Goal: Information Seeking & Learning: Learn about a topic

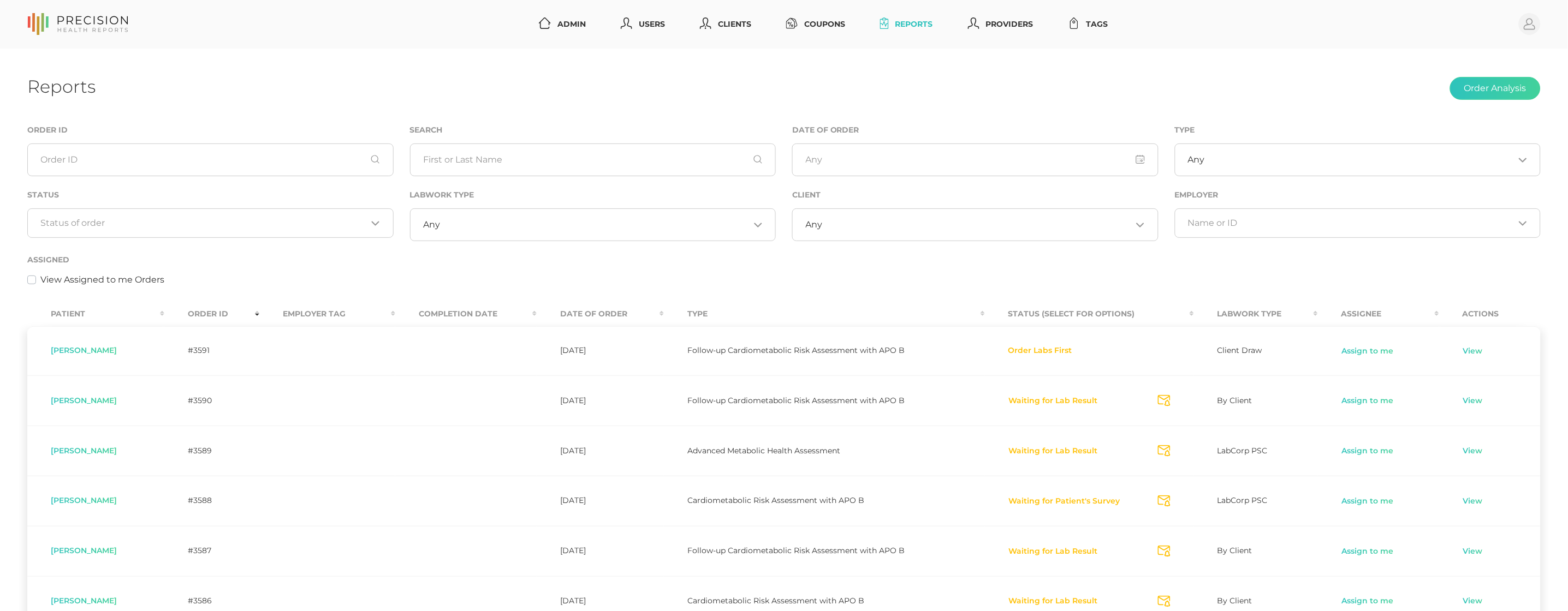
click at [260, 241] on div "Status Loading..." at bounding box center [211, 220] width 383 height 65
click at [255, 218] on input "Search for option" at bounding box center [204, 223] width 326 height 11
click at [222, 274] on li "Preparing Labwork Order" at bounding box center [210, 274] width 365 height 18
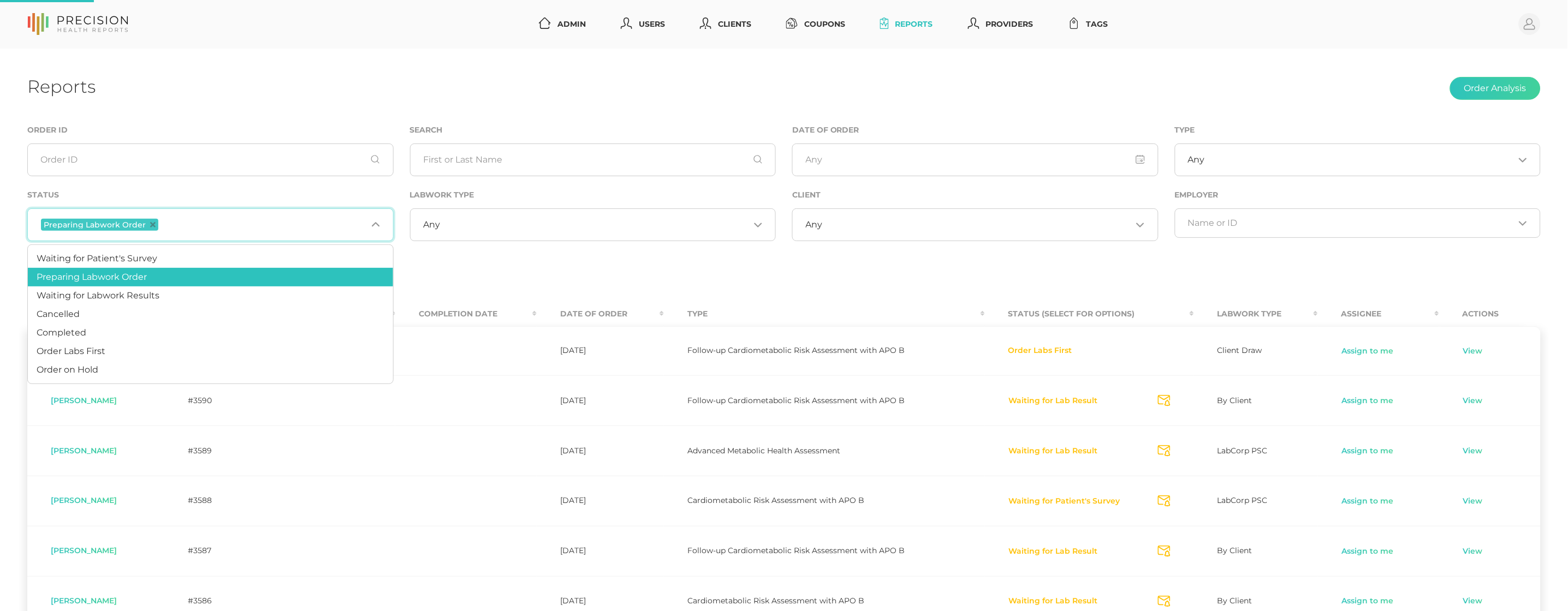
click at [242, 223] on input "Search for option" at bounding box center [263, 225] width 206 height 14
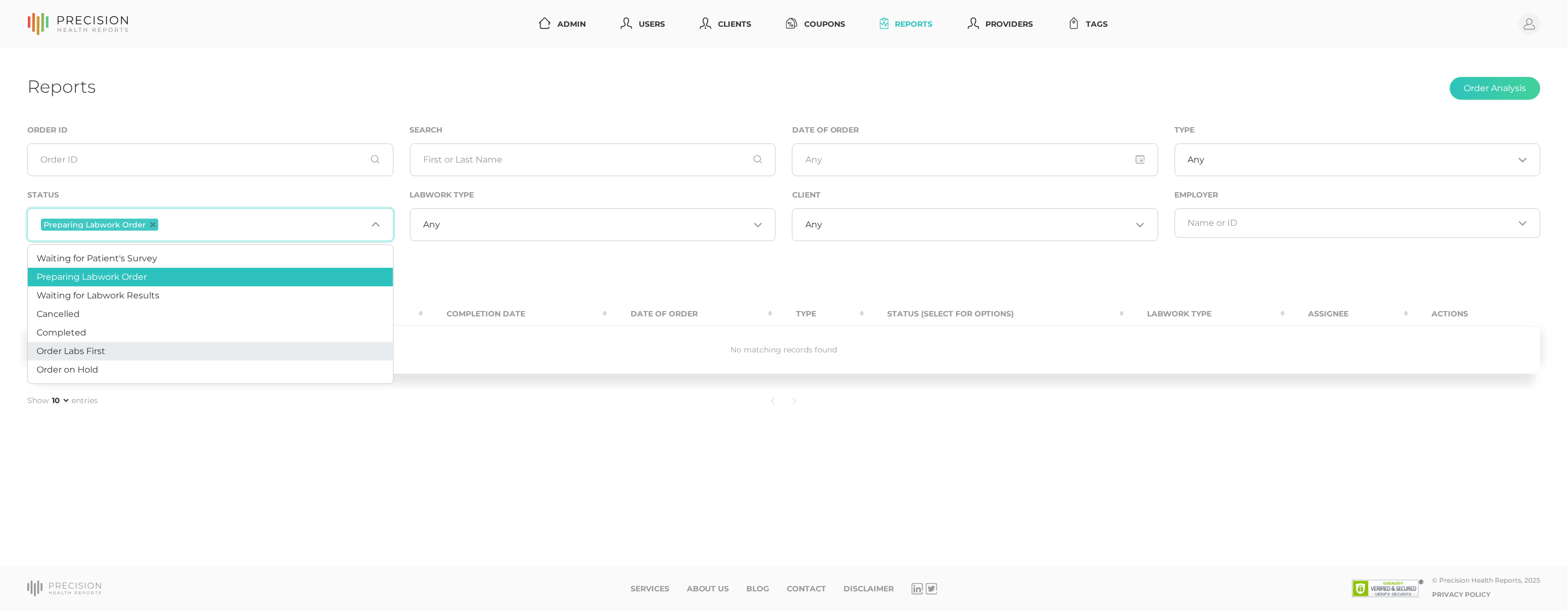
click at [194, 345] on li "Order Labs First" at bounding box center [210, 351] width 365 height 18
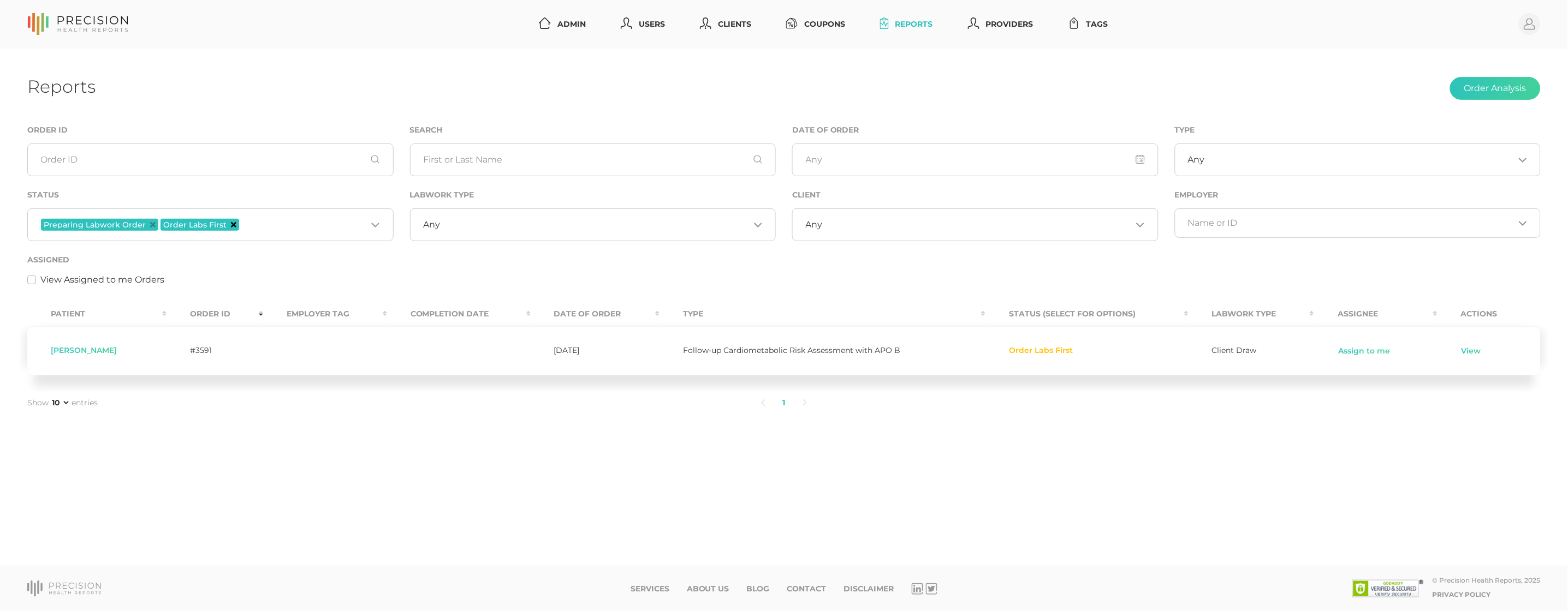
click at [231, 222] on icon "Deselect Order Labs First" at bounding box center [233, 225] width 5 height 5
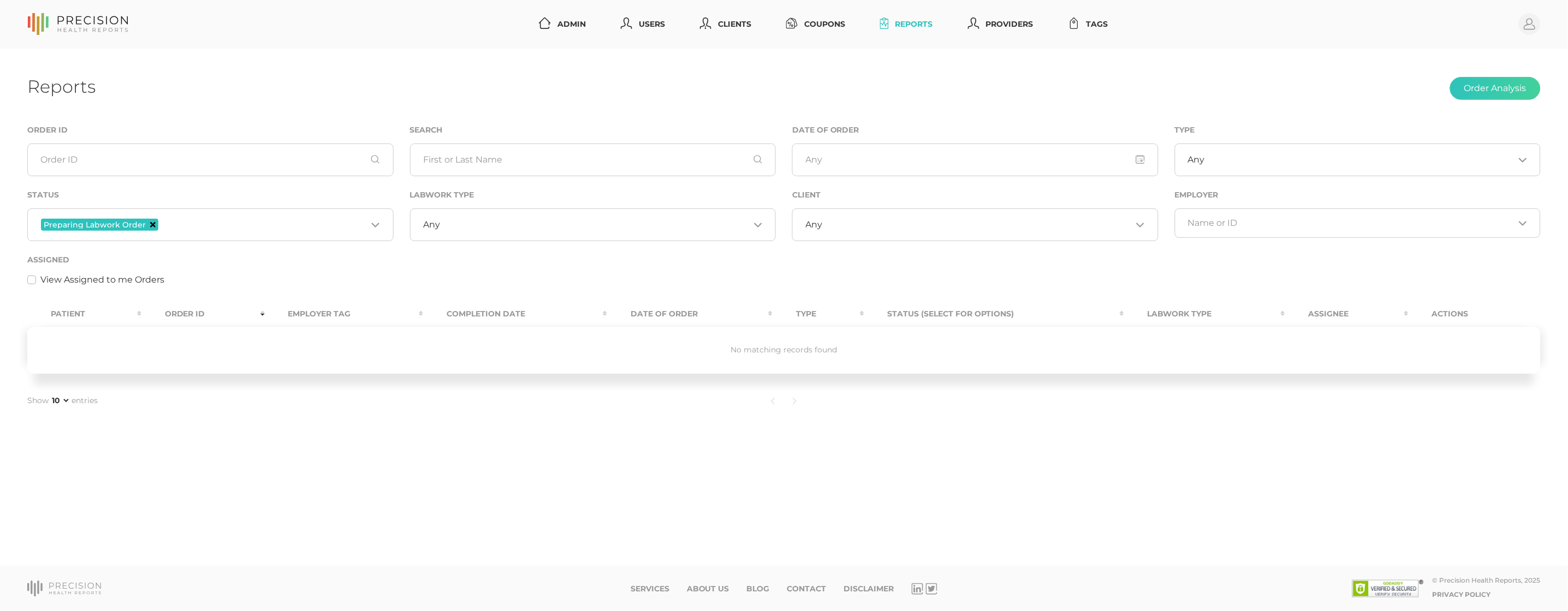
click at [150, 223] on icon "Deselect Preparing Labwork Order" at bounding box center [152, 225] width 5 height 5
click at [192, 227] on input "Search for option" at bounding box center [204, 223] width 326 height 11
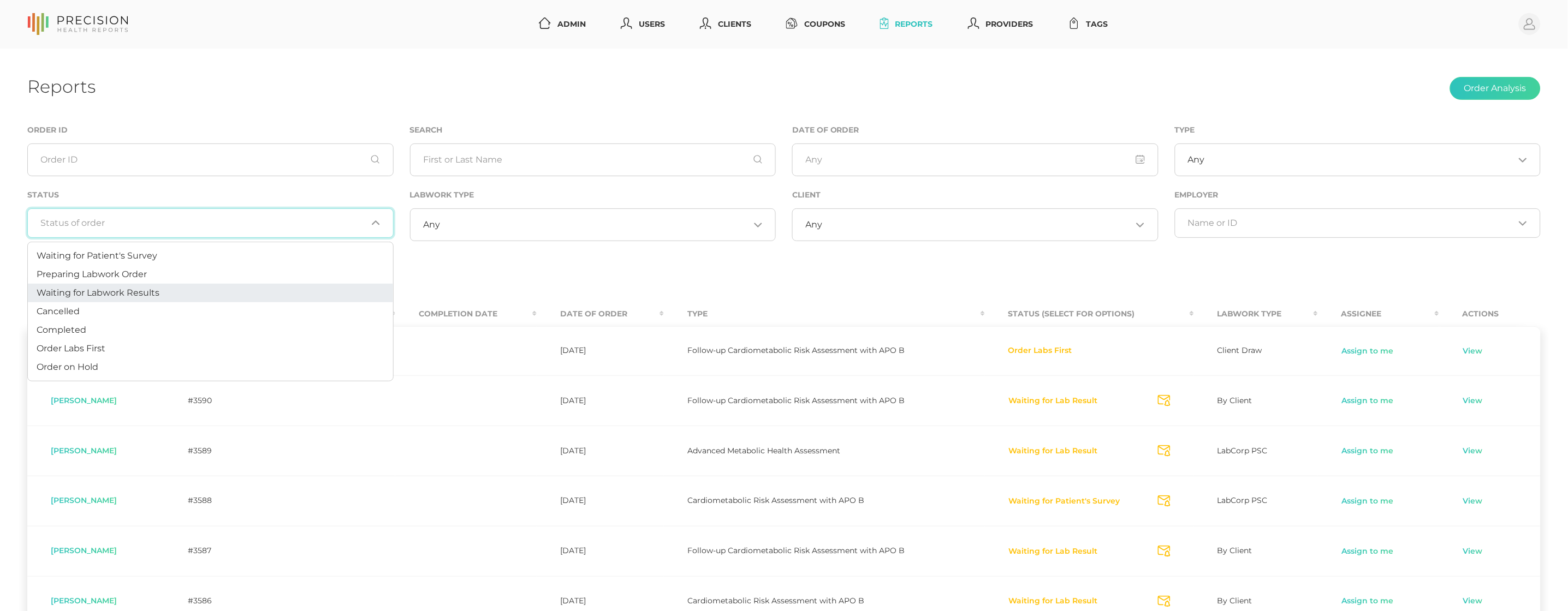
click at [167, 288] on li "Waiting for Labwork Results" at bounding box center [210, 292] width 365 height 18
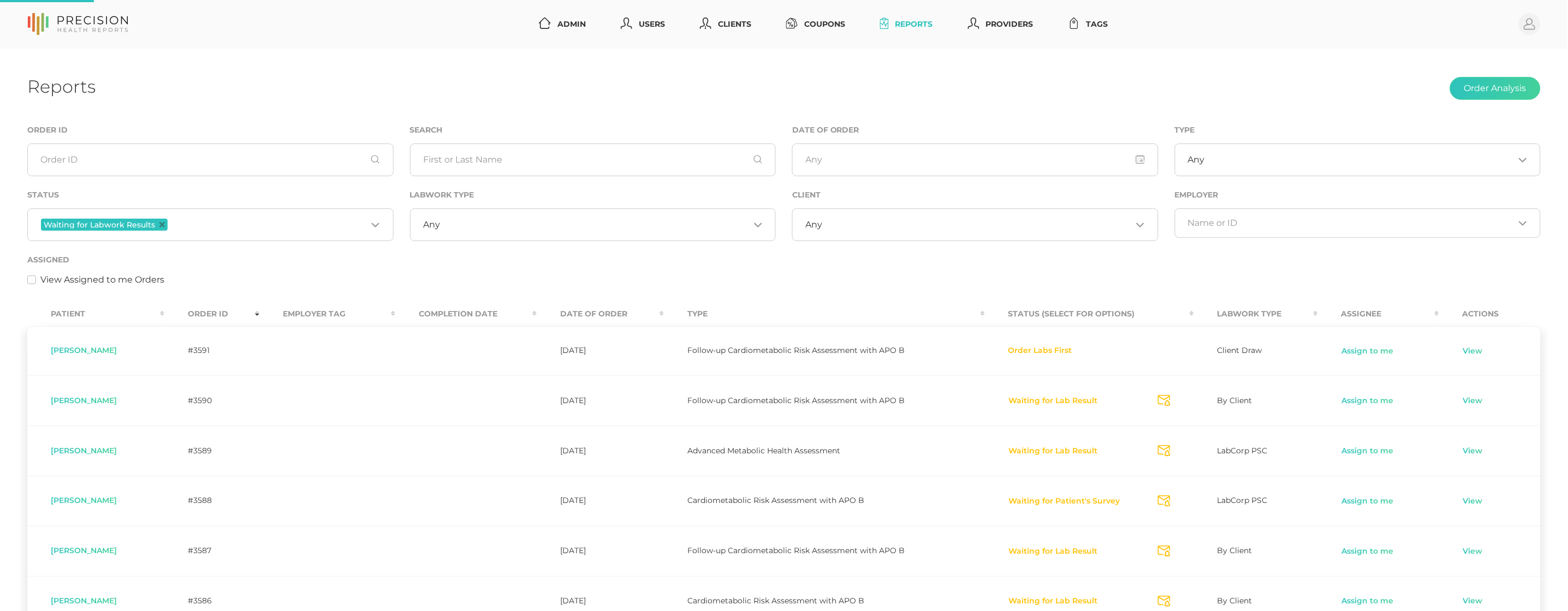
click at [864, 216] on div "Any Loading..." at bounding box center [975, 225] width 367 height 33
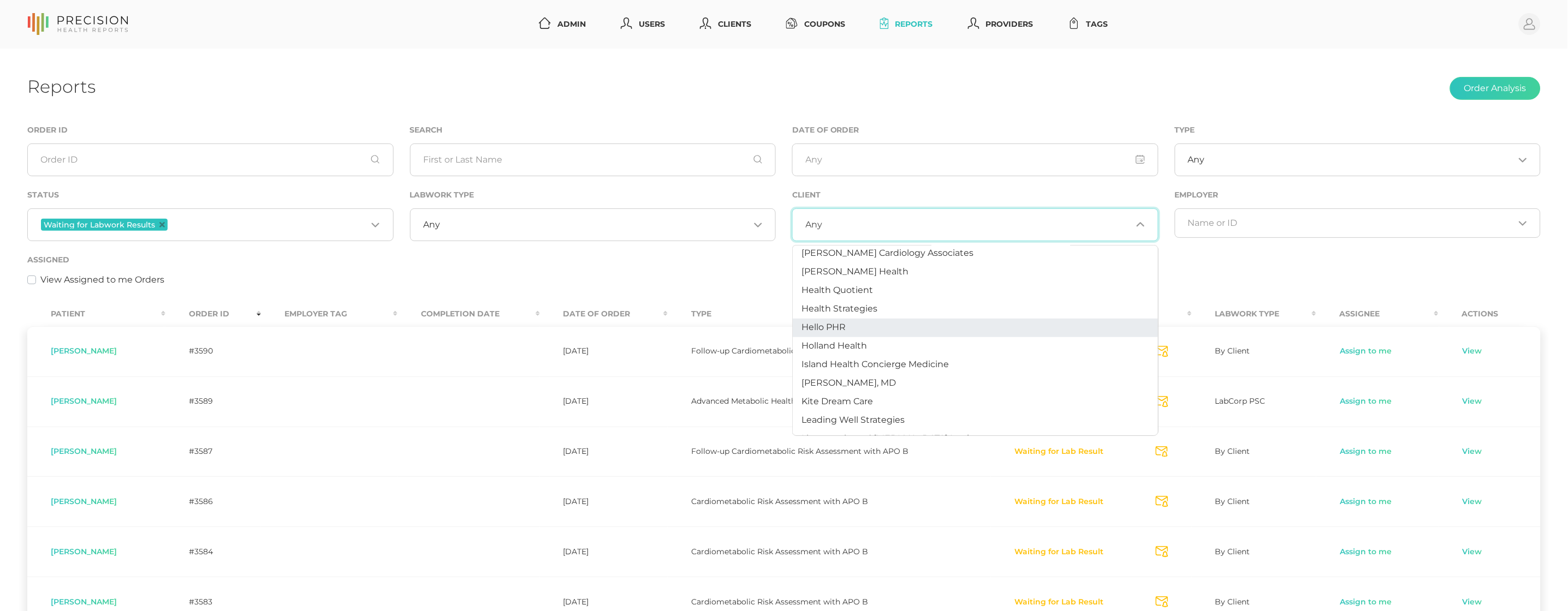
scroll to position [337, 0]
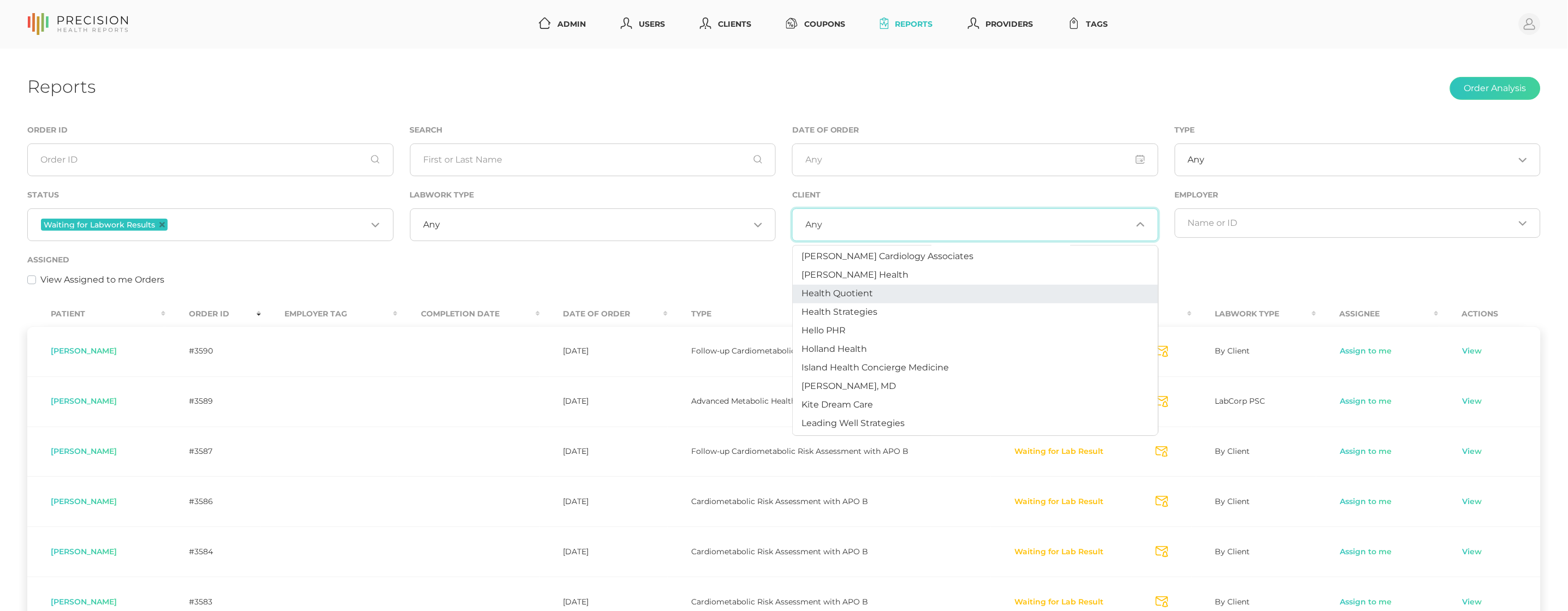
click at [838, 292] on span "Health Quotient" at bounding box center [837, 293] width 71 height 10
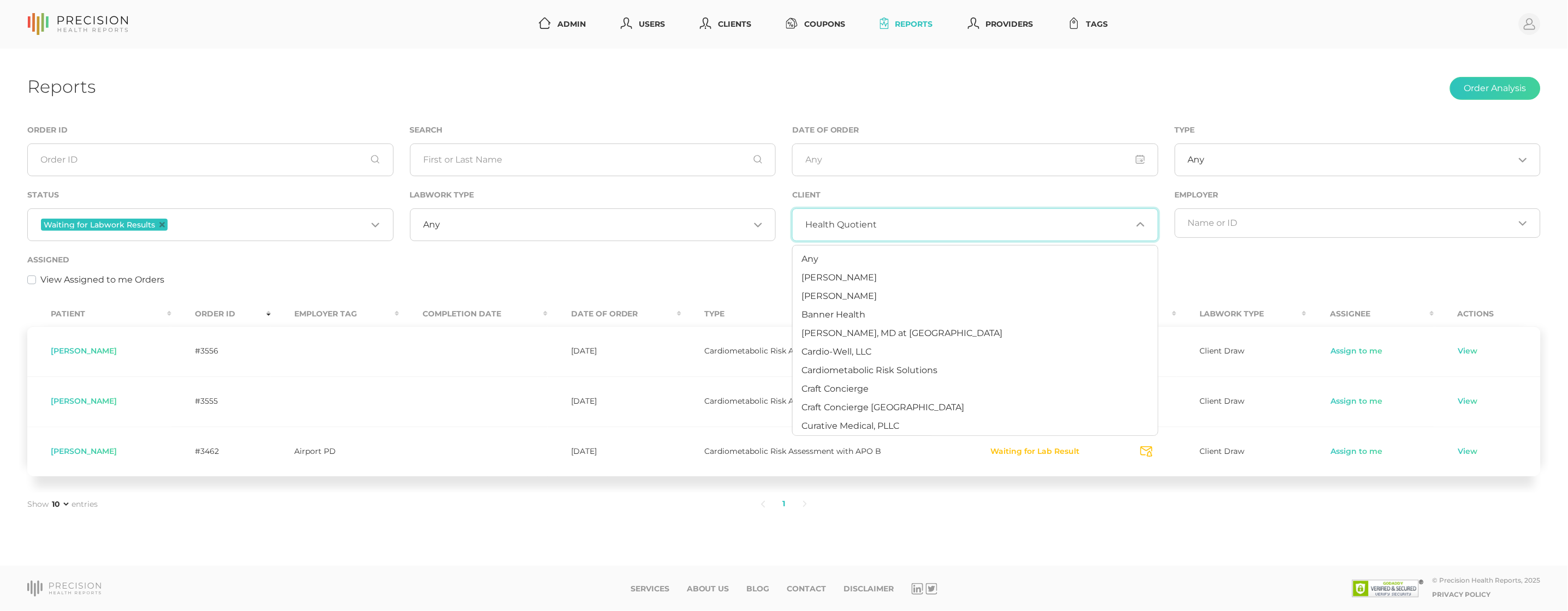
click at [874, 230] on span "Health Quotient" at bounding box center [841, 225] width 71 height 11
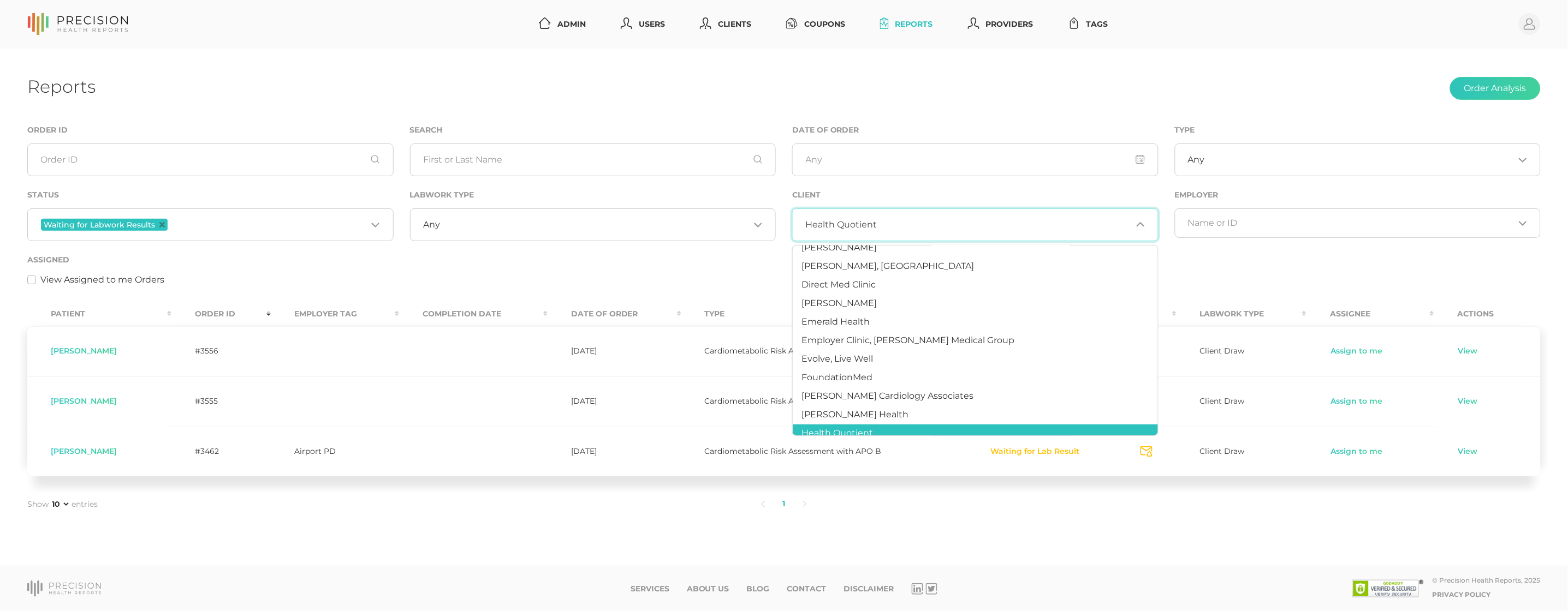
scroll to position [187, 0]
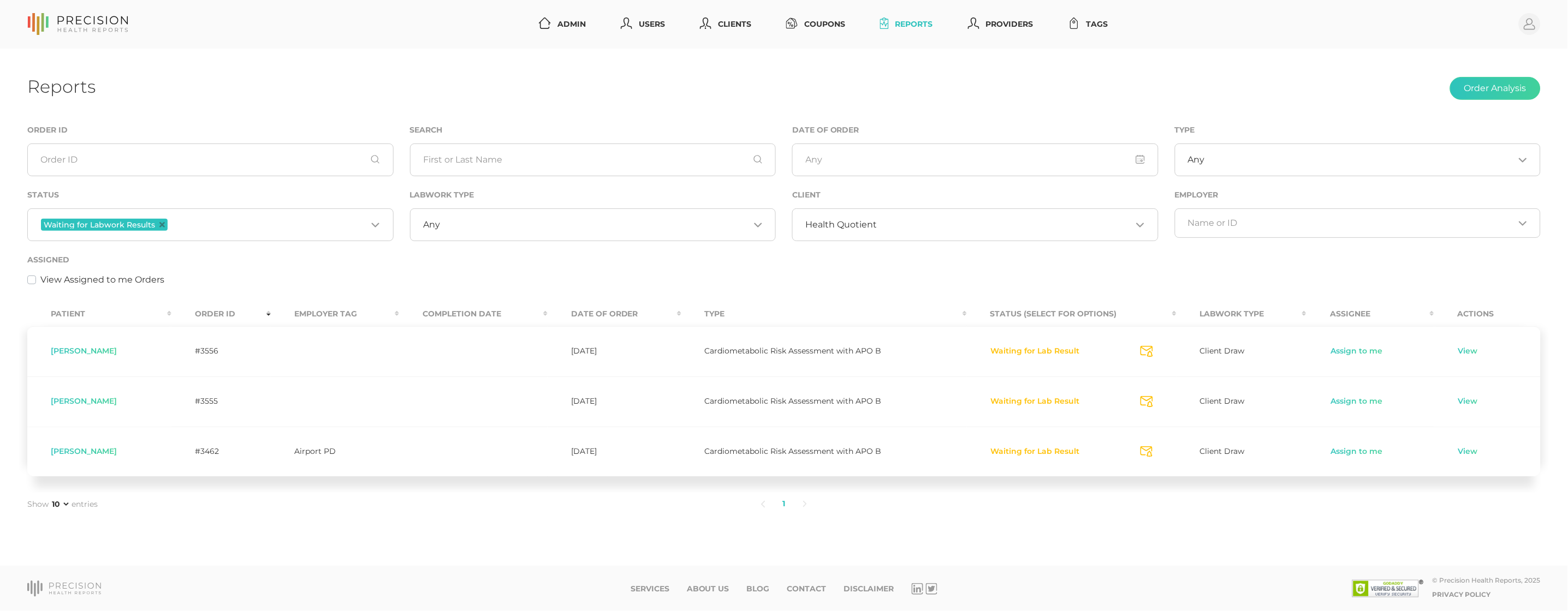
click at [64, 452] on span "[PERSON_NAME]" at bounding box center [84, 451] width 66 height 10
copy span "[PERSON_NAME]"
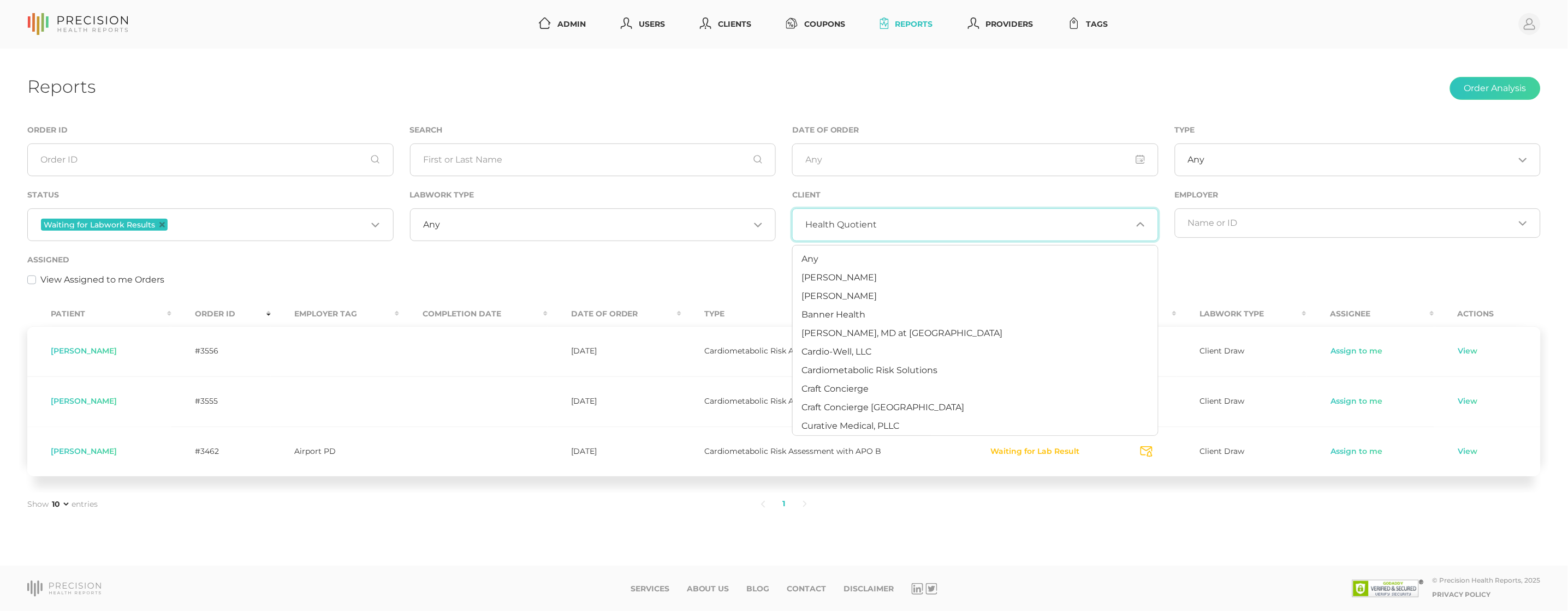
click at [875, 218] on div "Health Quotient Loading..." at bounding box center [975, 225] width 367 height 33
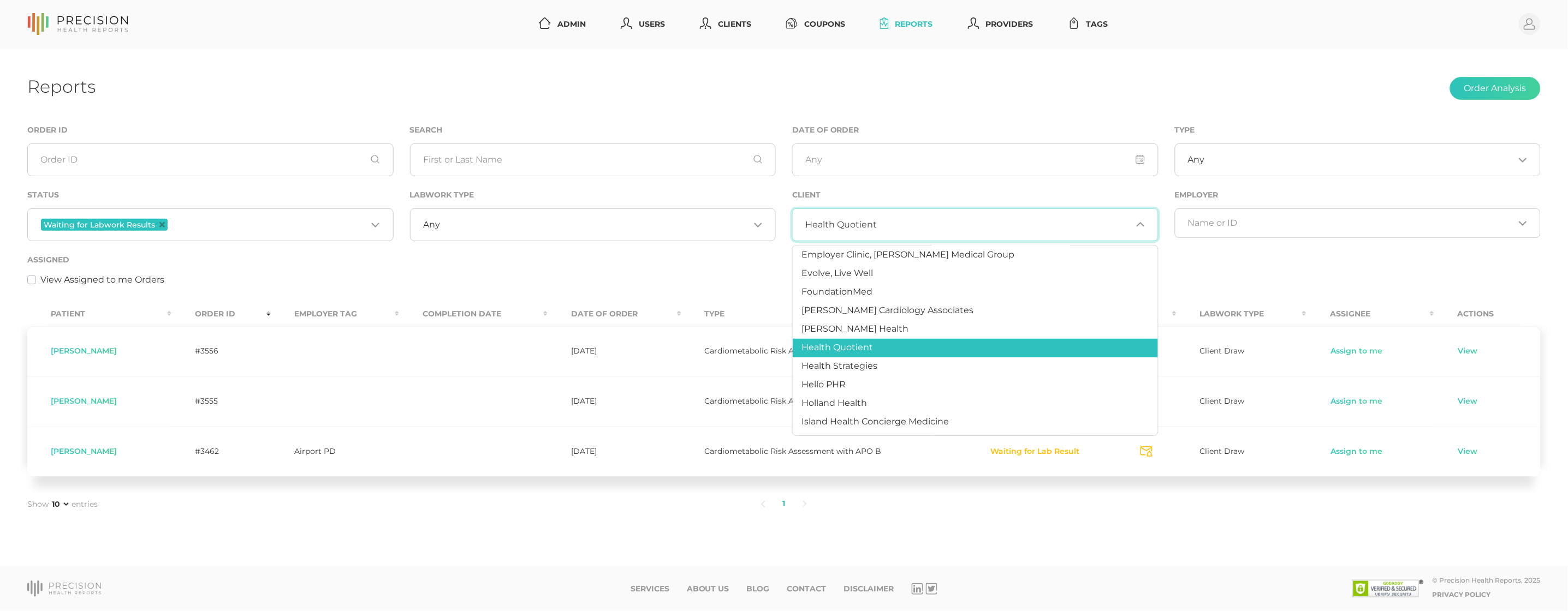
scroll to position [284, 0]
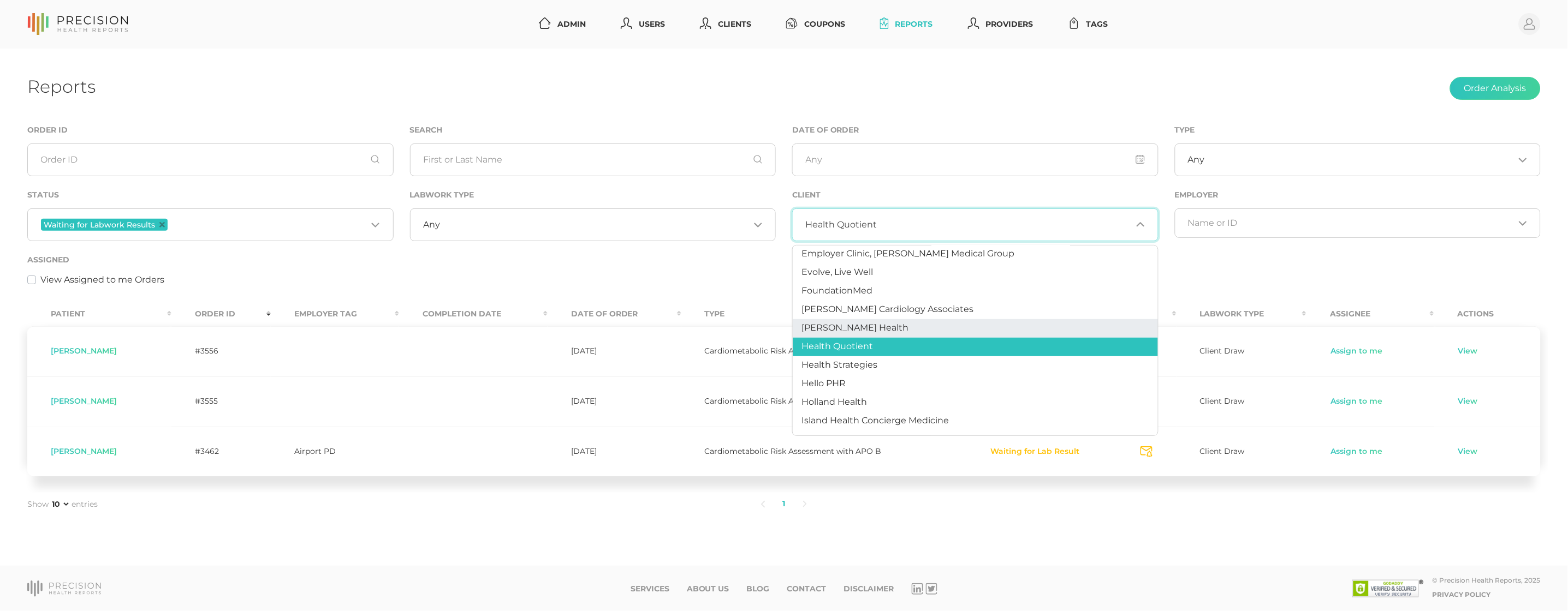
click at [865, 326] on span "[PERSON_NAME] Health" at bounding box center [854, 328] width 107 height 10
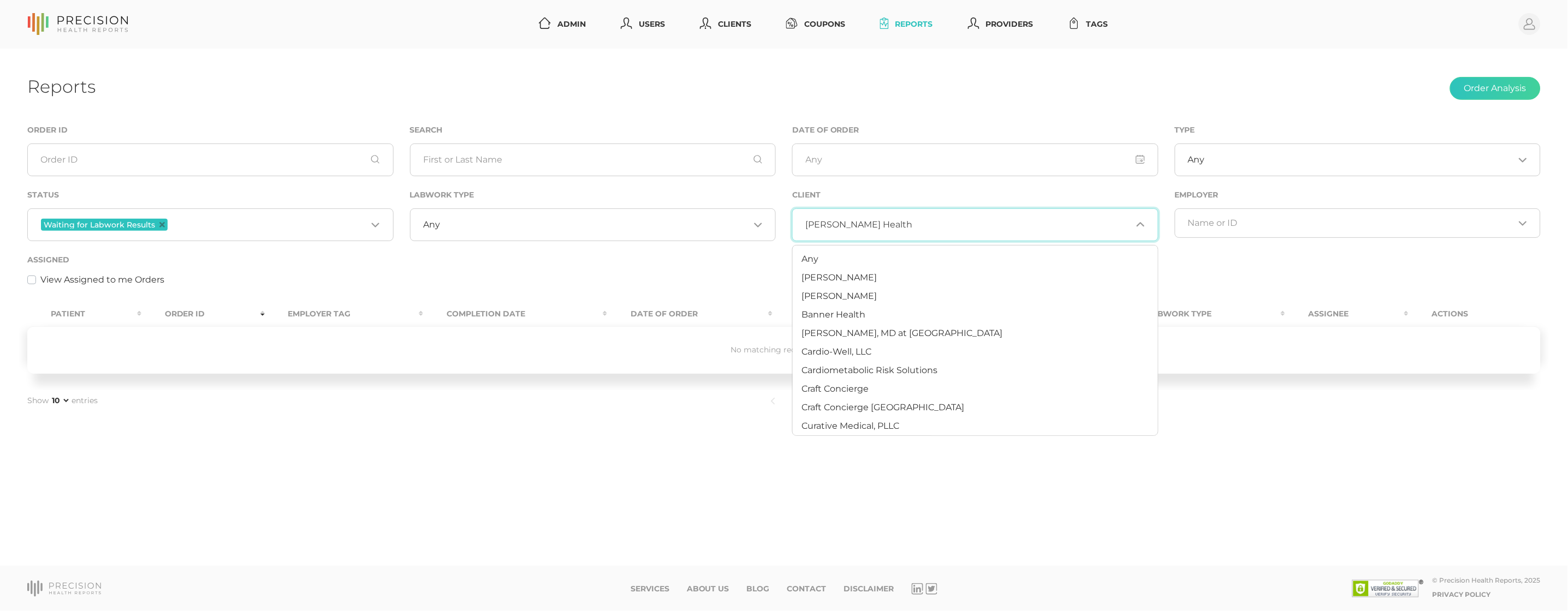
click at [857, 217] on div "[PERSON_NAME] Health Loading..." at bounding box center [975, 225] width 367 height 33
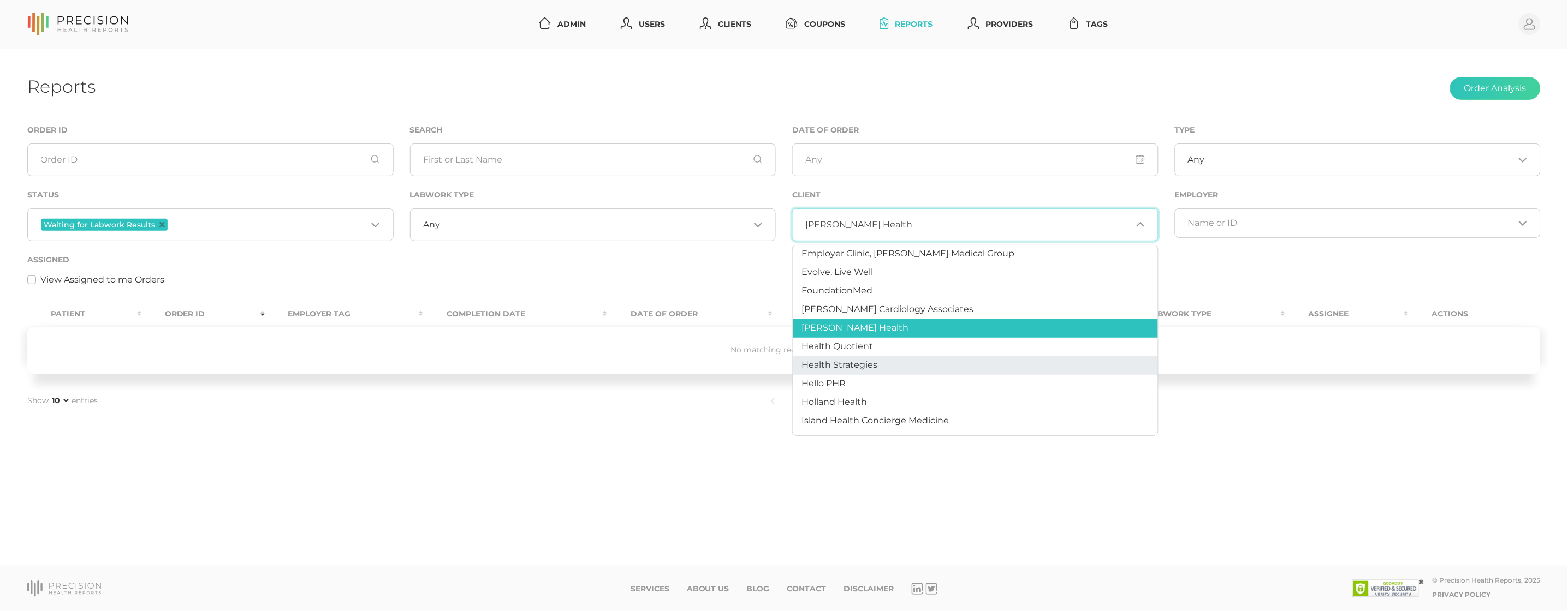
click at [859, 359] on span "Health Strategies" at bounding box center [838, 365] width 76 height 10
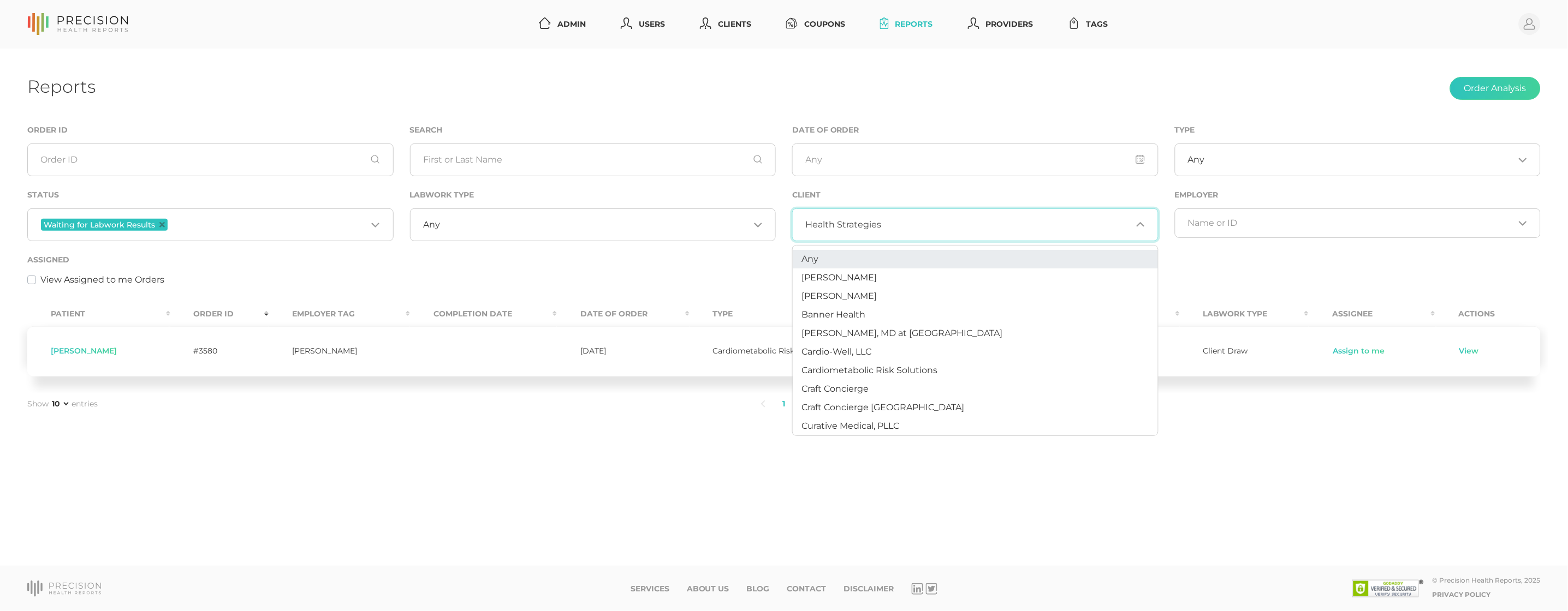
scroll to position [0, 0]
click at [831, 253] on li "Any" at bounding box center [974, 258] width 365 height 18
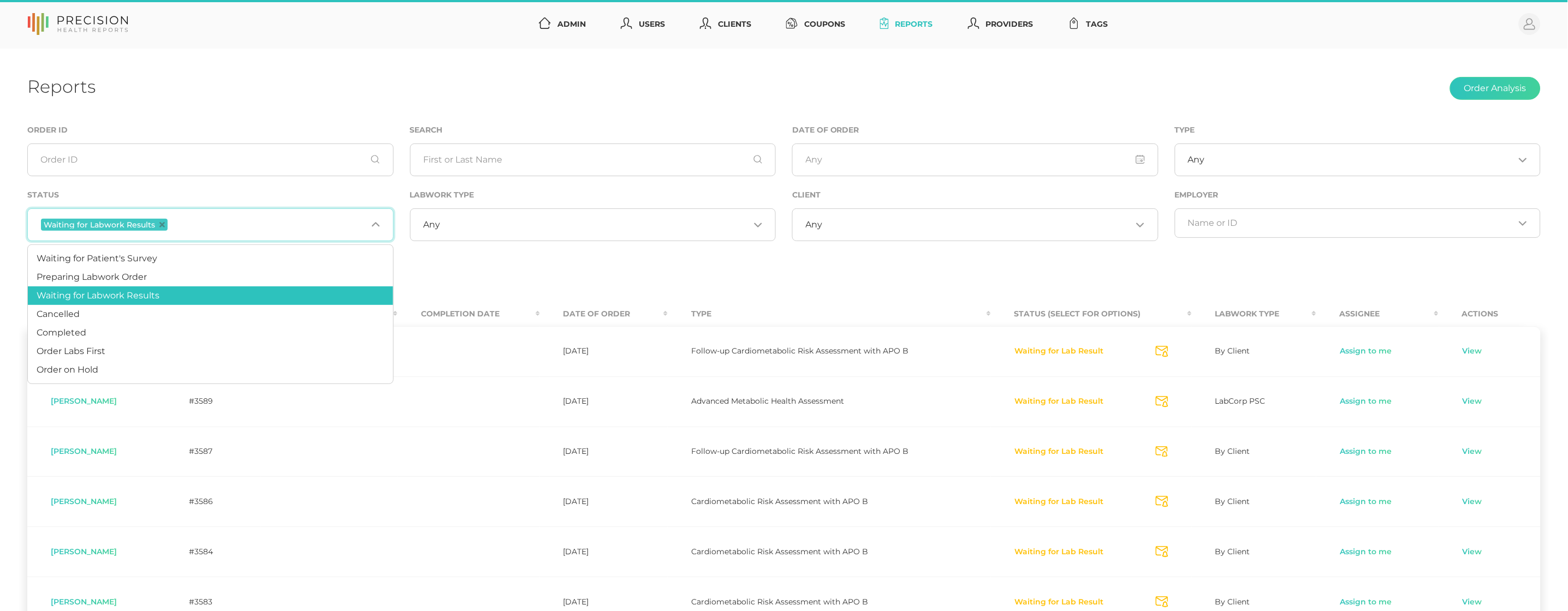
click at [163, 225] on span "Waiting for Labwork Results" at bounding box center [104, 225] width 126 height 12
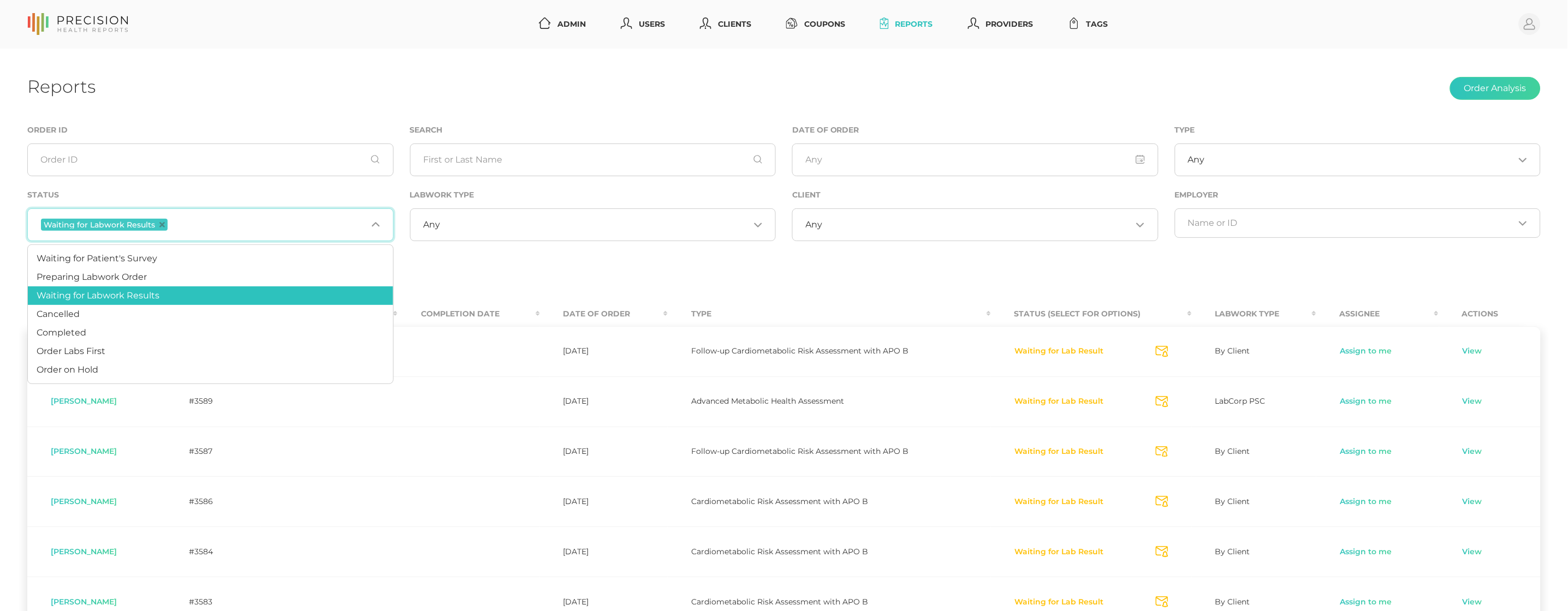
click at [159, 226] on icon "Deselect Waiting for Labwork Results" at bounding box center [162, 225] width 5 height 5
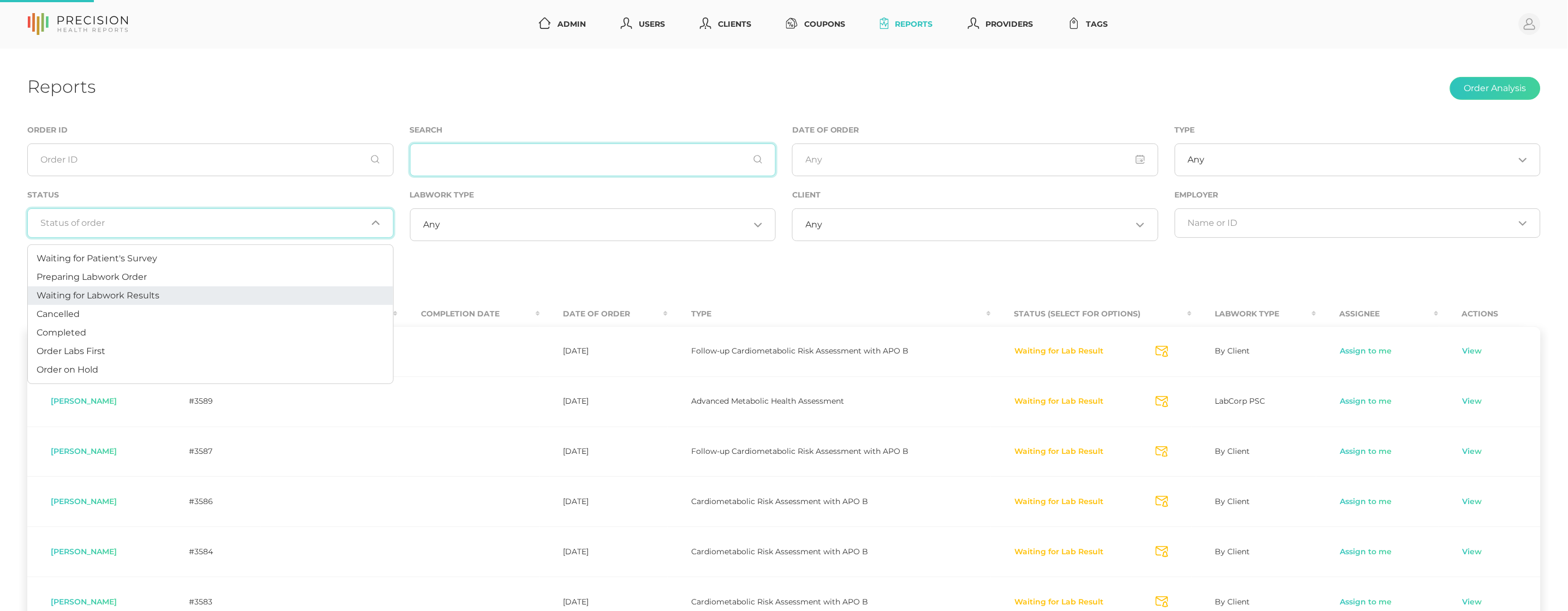
click at [508, 163] on input "text" at bounding box center [593, 160] width 367 height 33
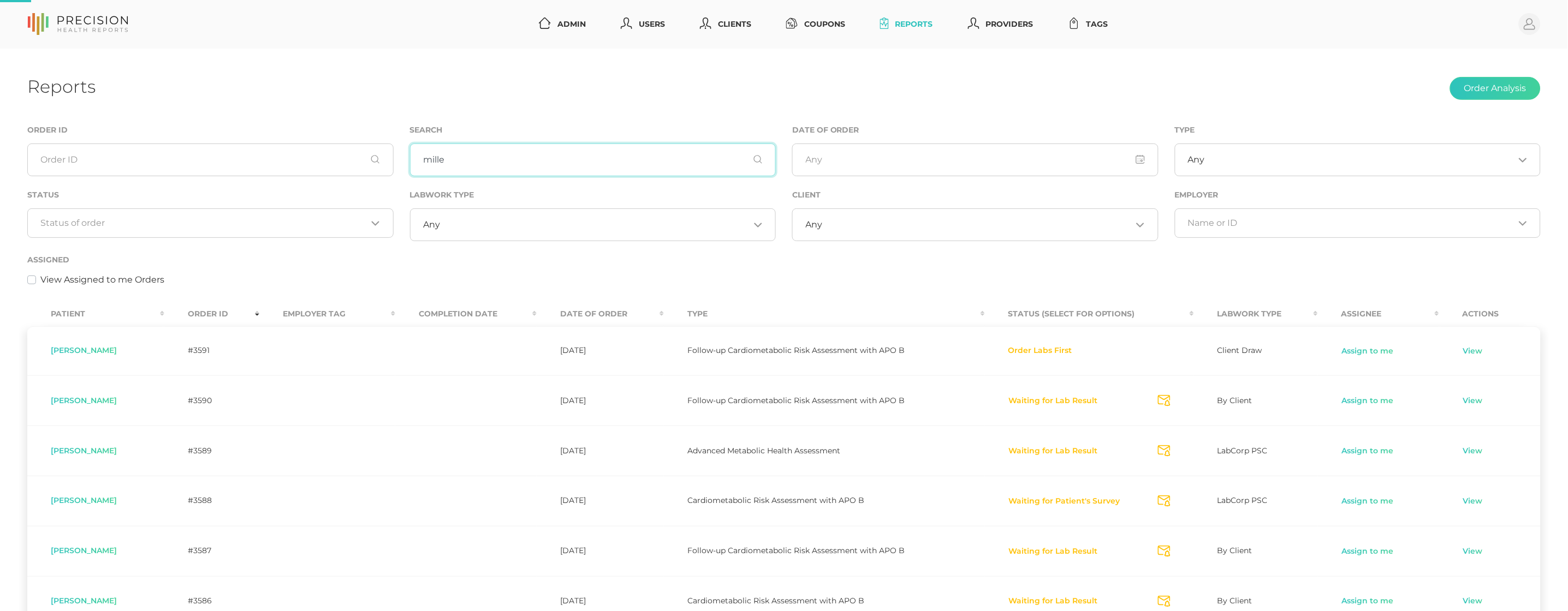
type input "[PERSON_NAME]"
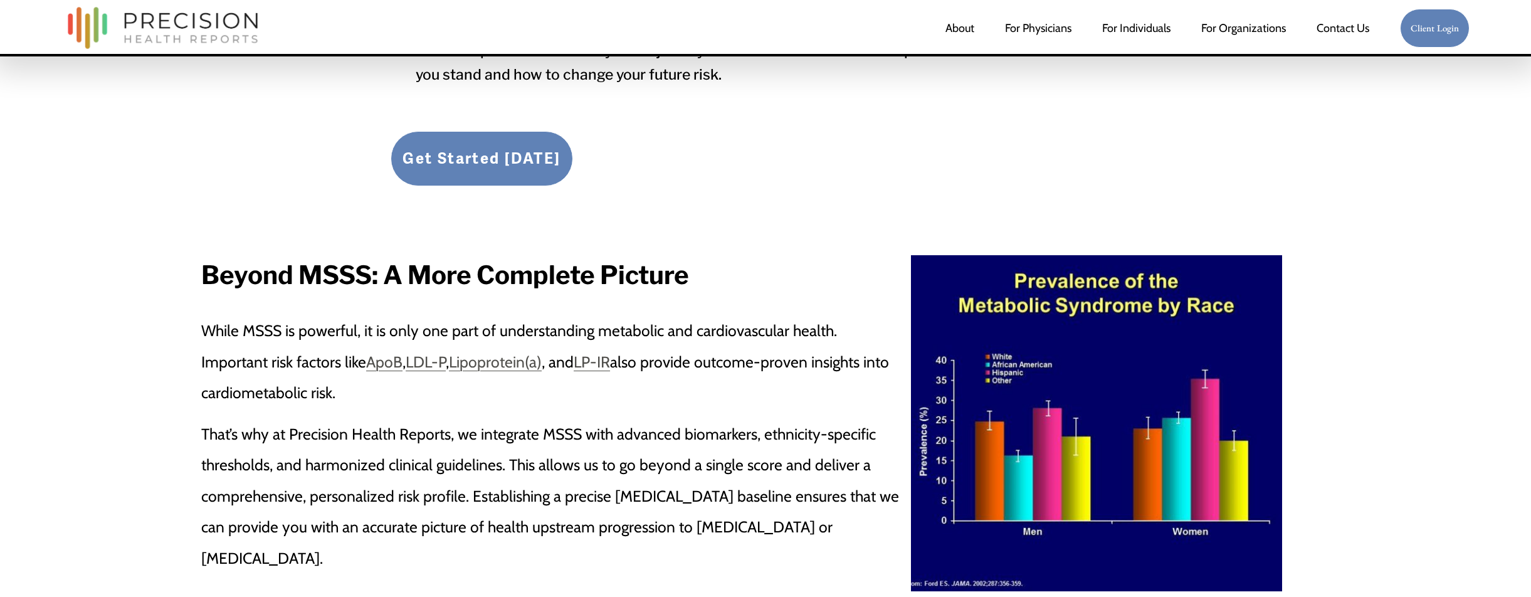
scroll to position [2513, 0]
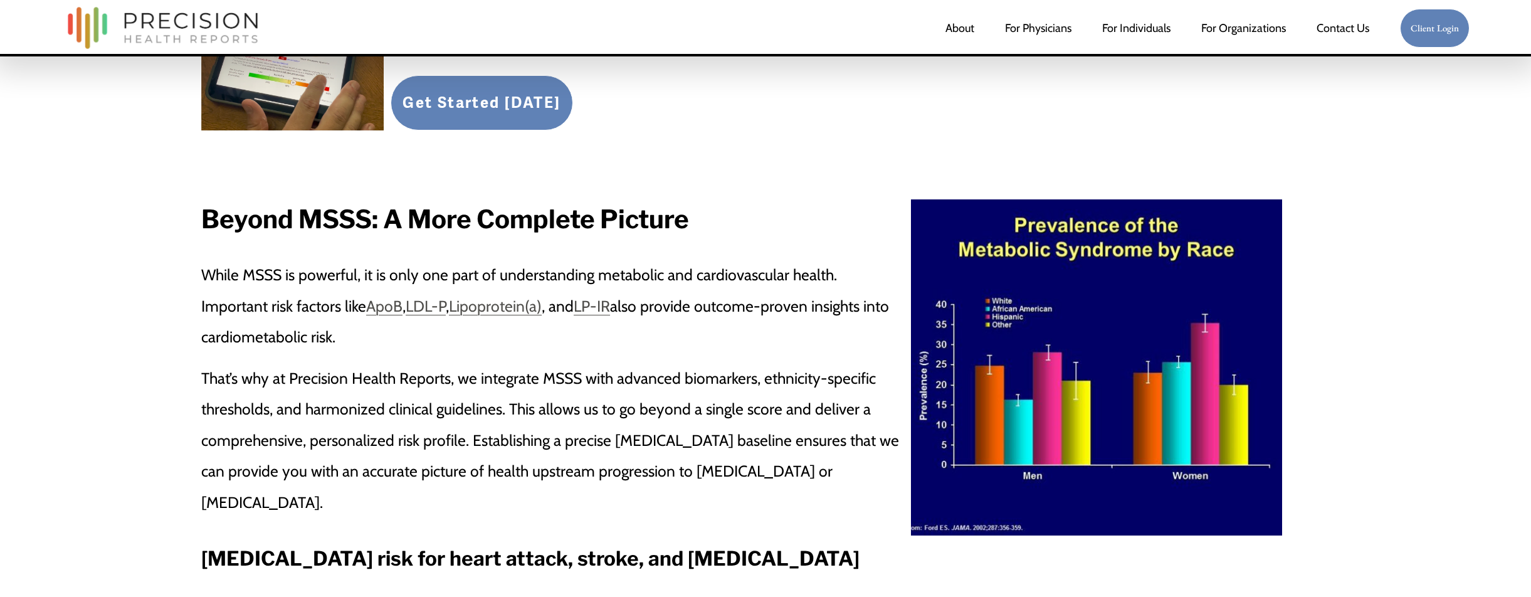
click at [406, 308] on link "LDL-P" at bounding box center [426, 306] width 40 height 19
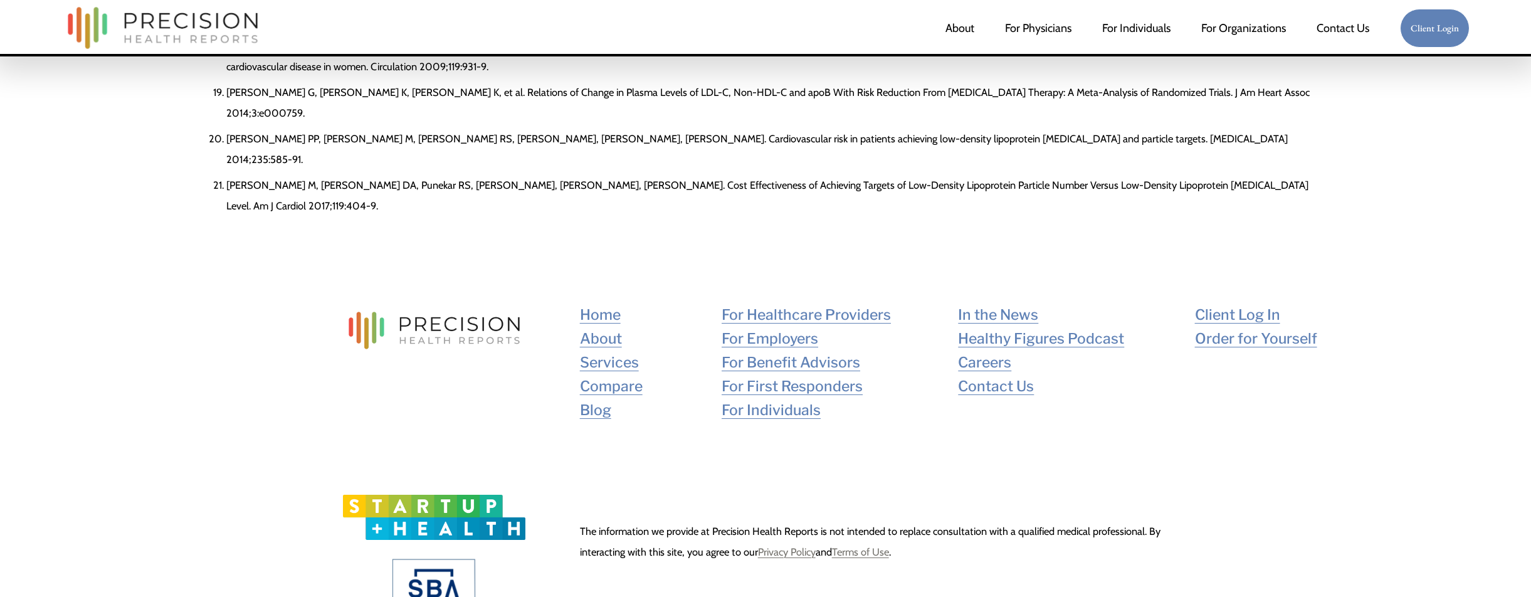
scroll to position [6109, 0]
